Goal: Task Accomplishment & Management: Use online tool/utility

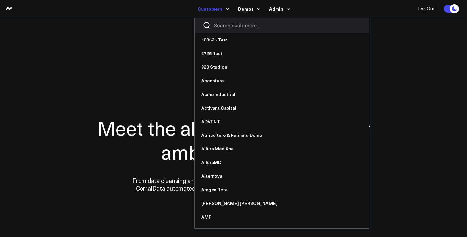
click at [229, 26] on input "Search customers input" at bounding box center [287, 25] width 147 height 7
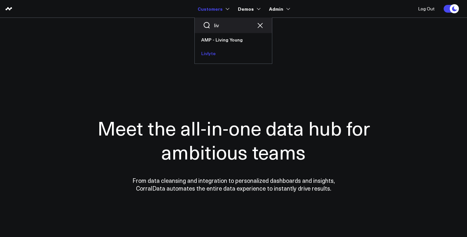
type input "liv"
click at [224, 50] on link "Livlyte" at bounding box center [233, 54] width 77 height 14
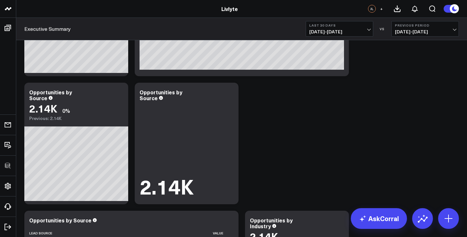
scroll to position [93, 0]
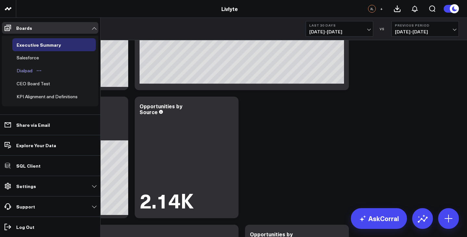
click at [29, 70] on div "Dialpad" at bounding box center [24, 71] width 19 height 8
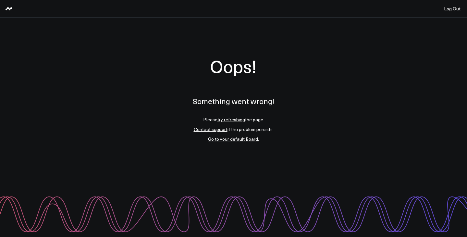
click at [226, 121] on link "try refreshing" at bounding box center [232, 120] width 28 height 6
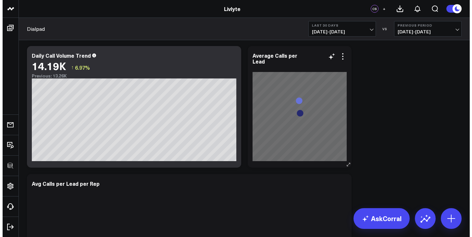
scroll to position [483, 0]
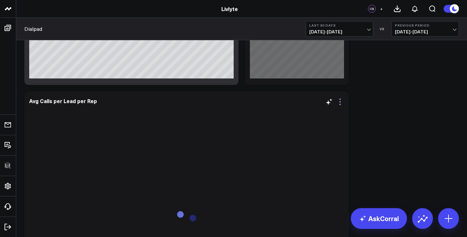
click at [340, 101] on icon at bounding box center [340, 102] width 8 height 8
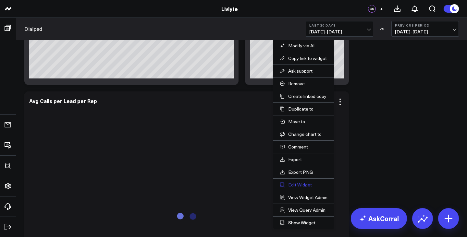
click at [318, 185] on button "Edit Widget" at bounding box center [304, 185] width 48 height 6
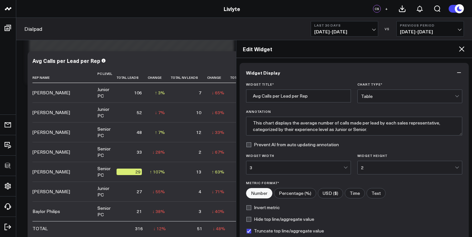
scroll to position [76, 0]
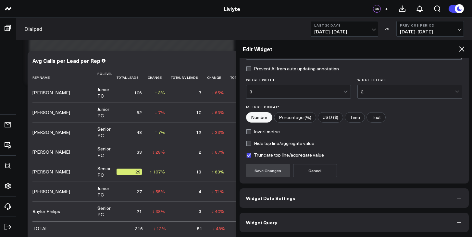
click at [366, 218] on button "Widget Query" at bounding box center [355, 222] width 230 height 19
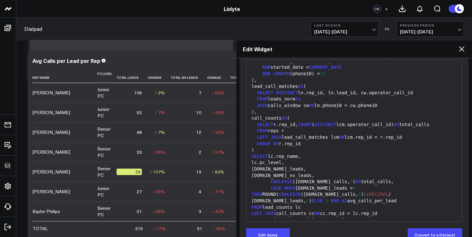
scroll to position [104, 0]
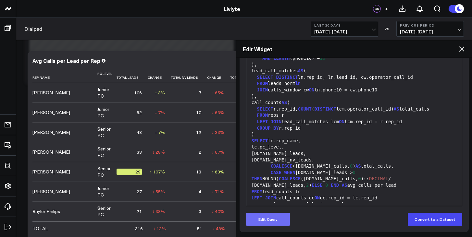
click at [253, 223] on button "Edit Query" at bounding box center [268, 219] width 44 height 13
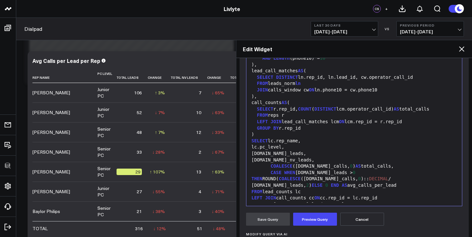
click at [302, 175] on div "CASE WHEN lc.total_leads > 0 THEN ROUND( COALESCE (cc.total_calls, 0 ):: DECIMA…" at bounding box center [354, 179] width 209 height 19
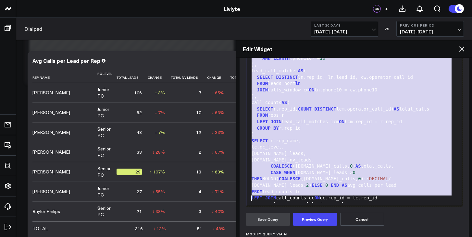
copy div "WITH reps AS ( WHEN LEFT (date_started, 10 ) SIMILAR TO '[0-9]{4}/[0-9]{2}/[0-9…"
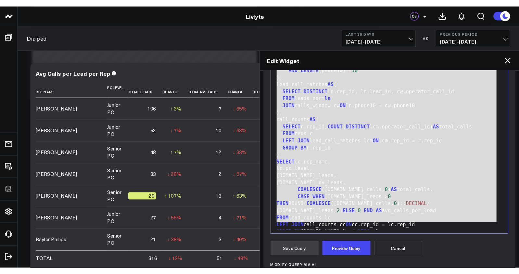
scroll to position [502, 0]
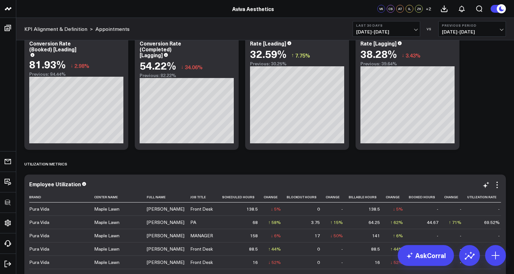
scroll to position [1107, 0]
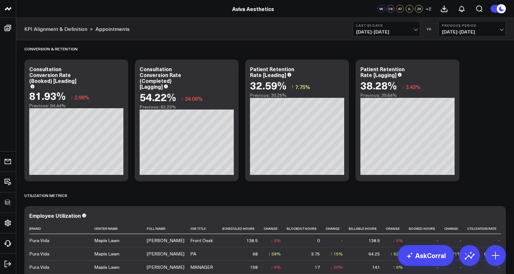
click at [397, 27] on b "Last 30 Days" at bounding box center [386, 25] width 60 height 4
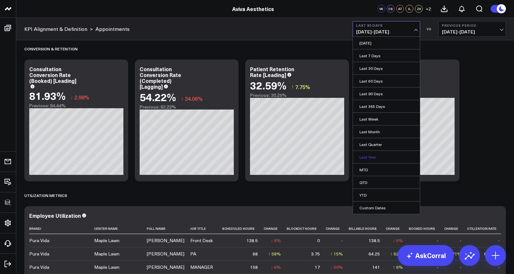
click at [385, 157] on link "Last Year" at bounding box center [386, 157] width 67 height 12
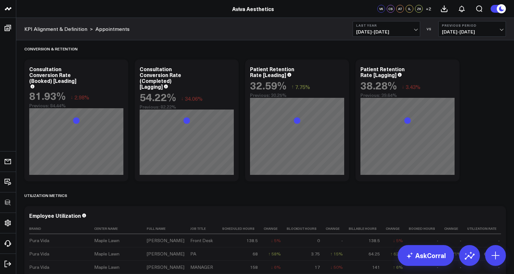
click at [390, 34] on span "[DATE] - [DATE]" at bounding box center [386, 31] width 60 height 5
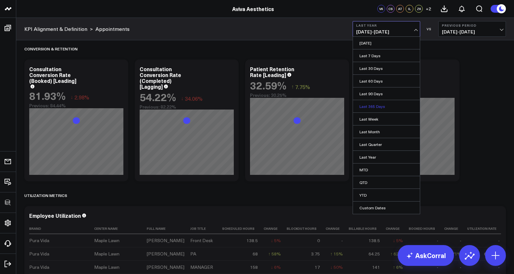
click at [380, 103] on link "Last 365 Days" at bounding box center [386, 106] width 67 height 12
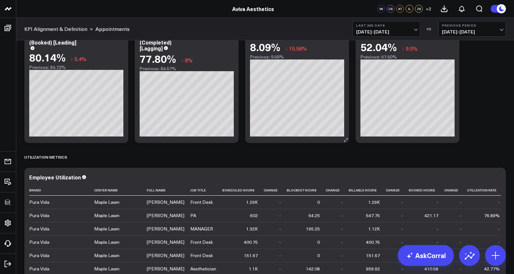
scroll to position [1175, 0]
